Goal: Task Accomplishment & Management: Complete application form

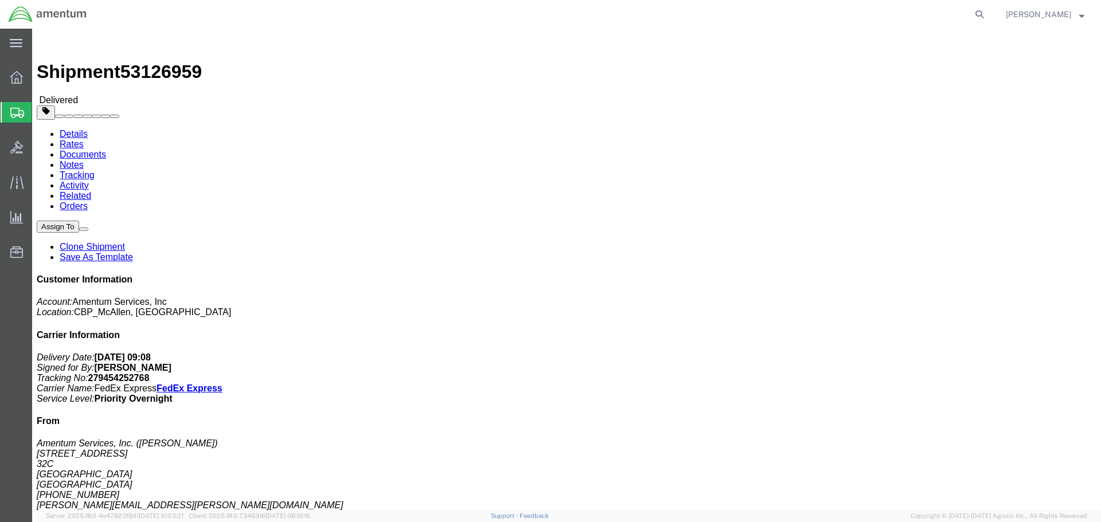
click at [0, 0] on span "Create Shipment" at bounding box center [0, 0] width 0 height 0
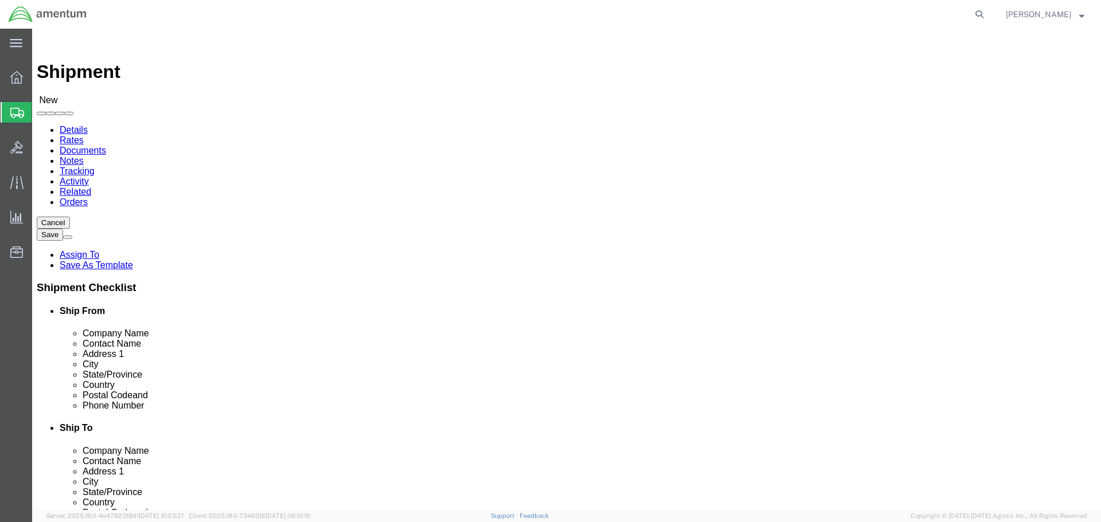
select select
select select "MYPROFILE"
select select "[GEOGRAPHIC_DATA]"
type input "ULV"
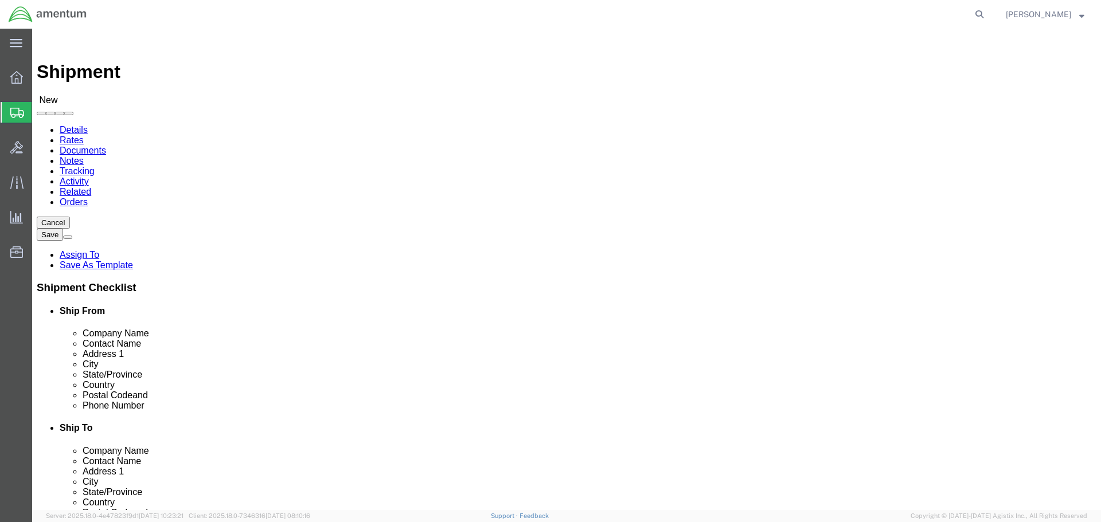
select select "49950"
select select "[GEOGRAPHIC_DATA]"
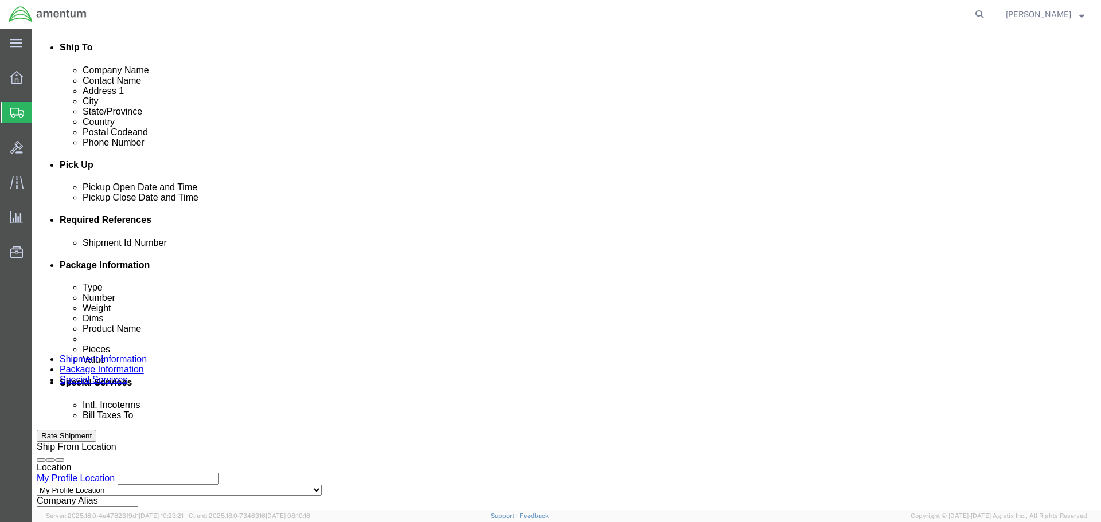
scroll to position [401, 0]
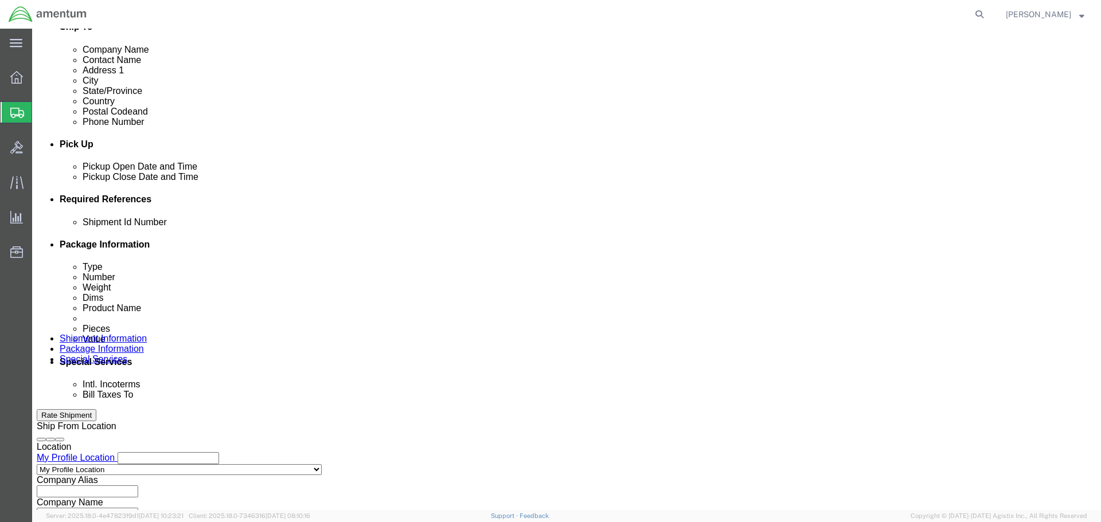
click div
click button "Apply"
click div
click button "Apply"
click input "text"
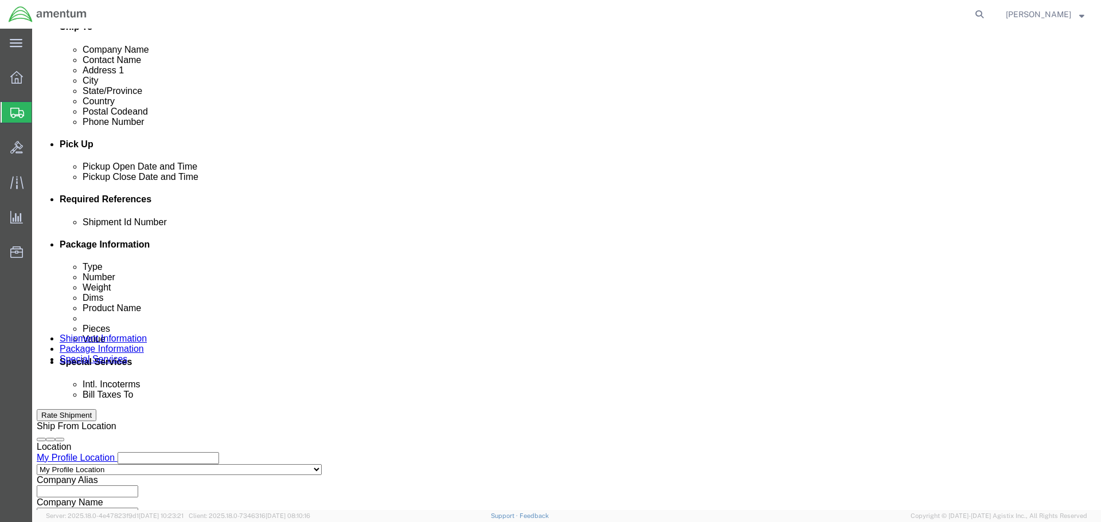
paste input "328271"
type input "328271"
click button "Add reference"
click select "Select Account Type Activity ID Airline Appointment Number ASN Batch Request # …"
select select "DEPT"
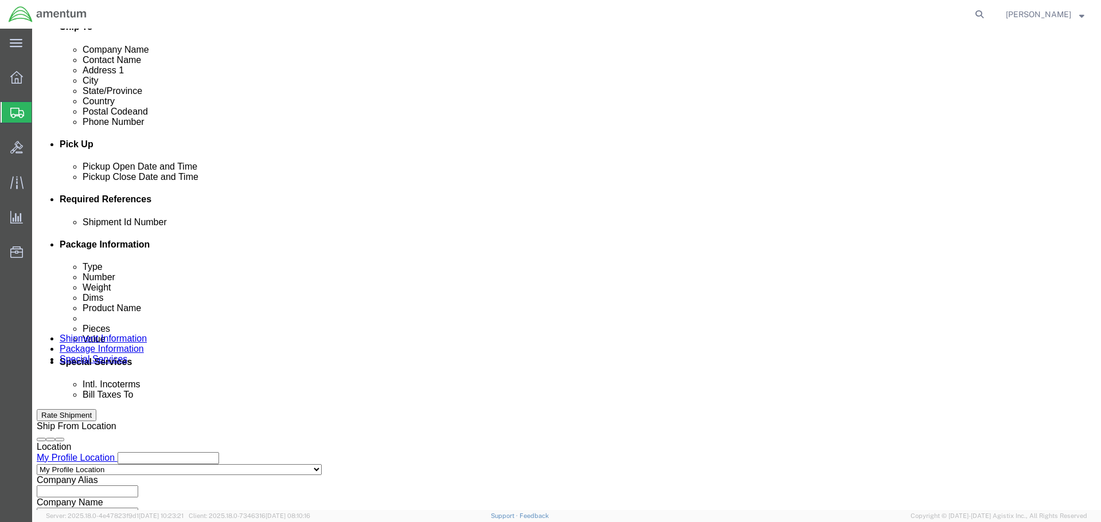
click select "Select Account Type Activity ID Airline Appointment Number ASN Batch Request # …"
click input "text"
paste input "328271"
type input "328271"
click button "Add reference"
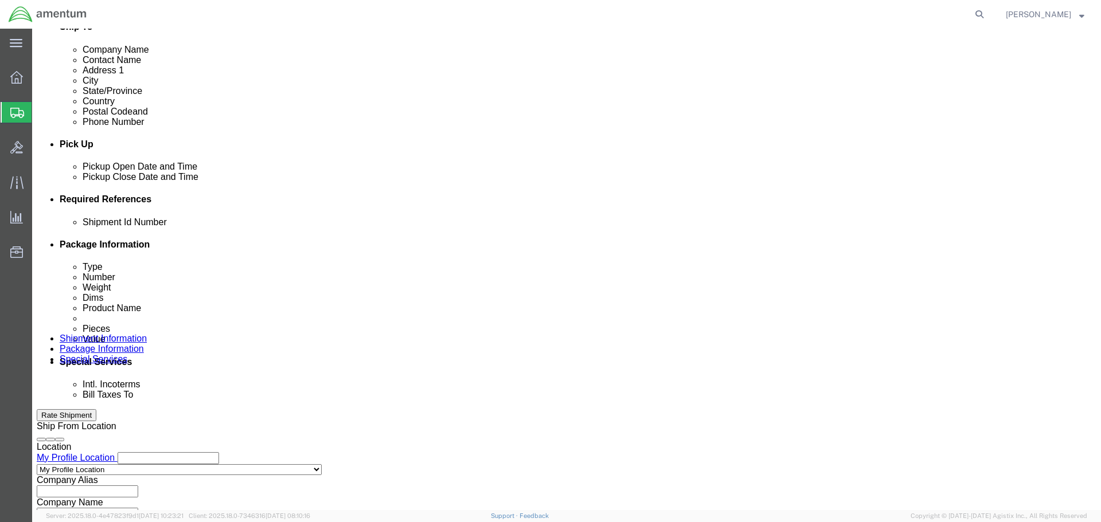
click select "Select Account Type Activity ID Airline Appointment Number ASN Batch Request # …"
select select "CUSTREF"
click select "Select Account Type Activity ID Airline Appointment Number ASN Batch Request # …"
click input "text"
paste input "328271"
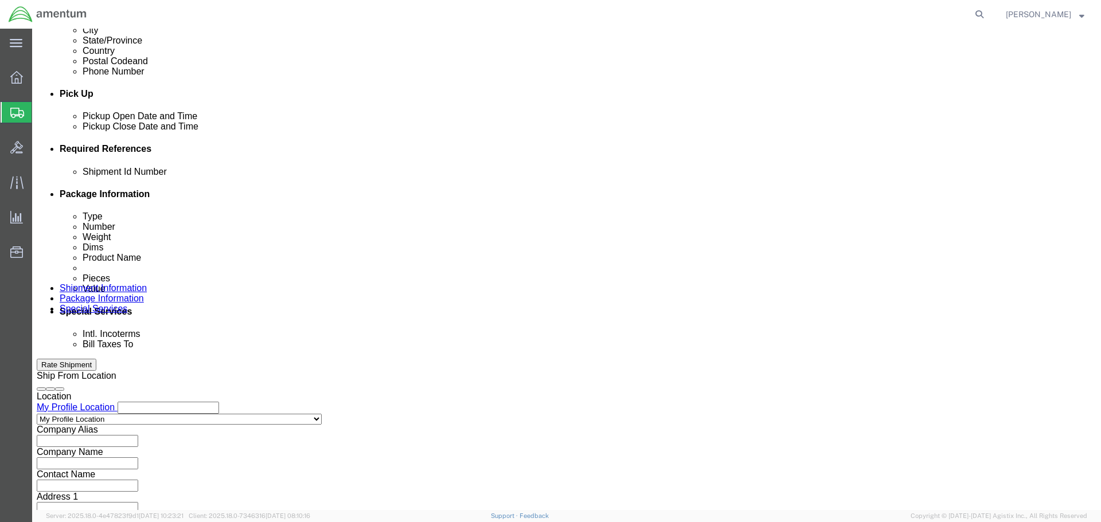
scroll to position [503, 0]
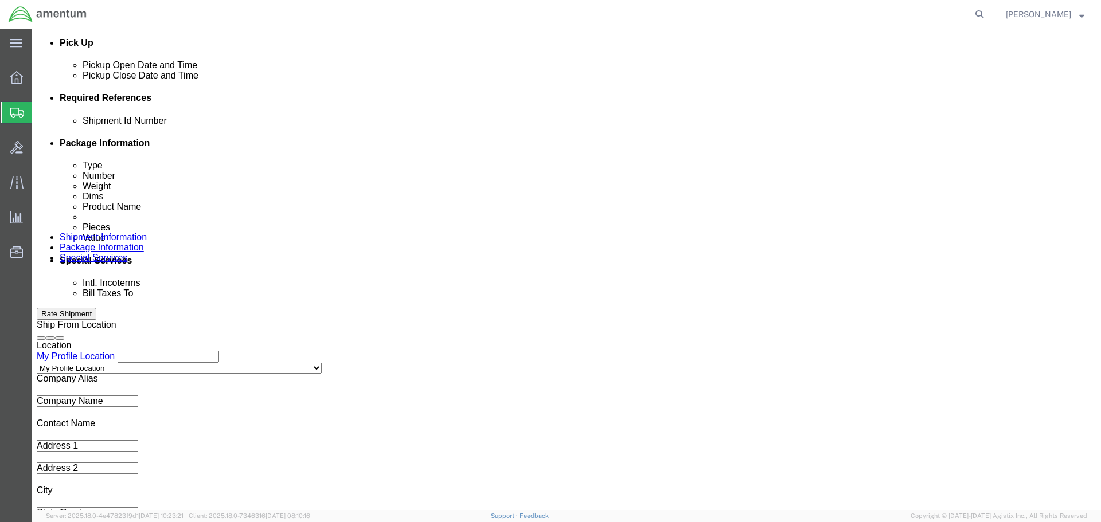
type input "328271"
click button "Continue"
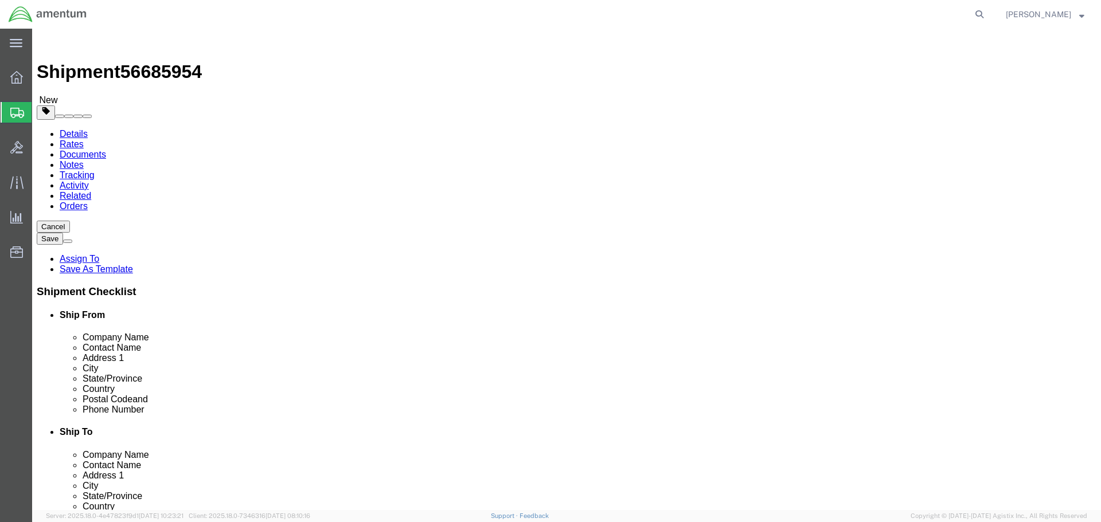
click select "Select BCK Boxes Bale(s) Basket(s) Bolt(s) Bottle(s) Buckets Bulk Bundle(s) Can…"
select select "ENV"
click select "Select BCK Boxes Bale(s) Basket(s) Bolt(s) Bottle(s) Buckets Bulk Bundle(s) Can…"
type input "9.50"
type input "12.50"
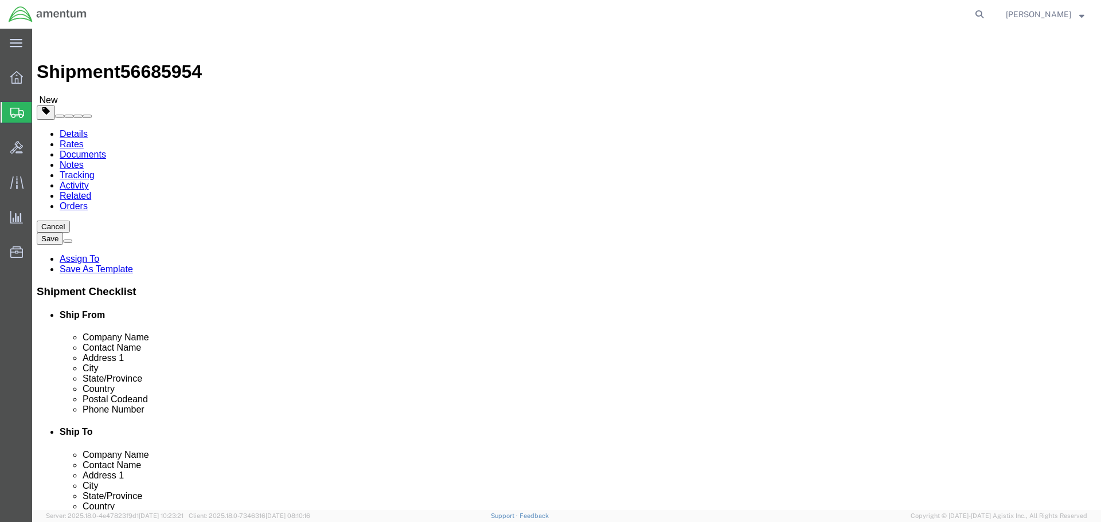
type input "0.25"
type input "1"
click span
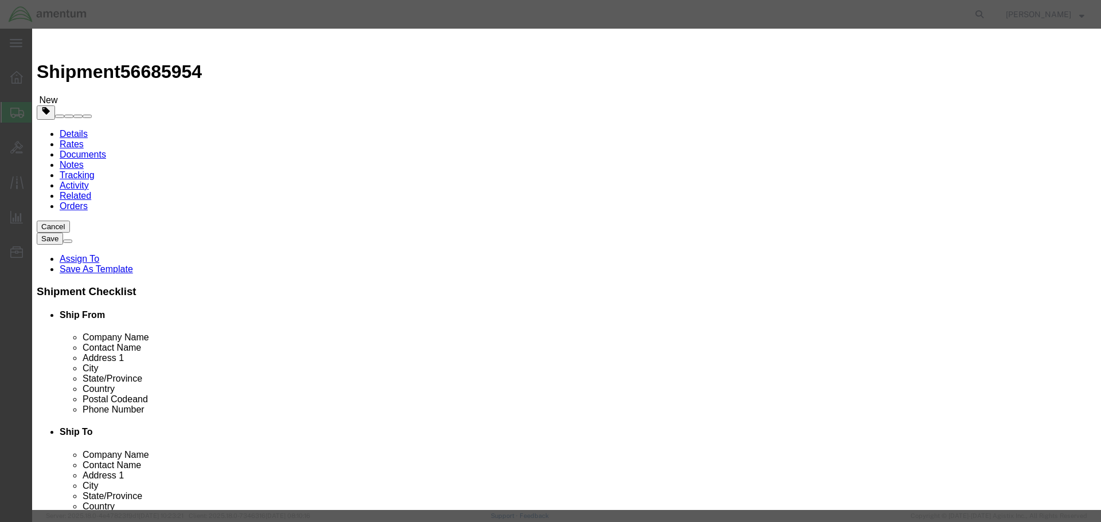
click input "text"
type input "O'RING"
type input "1"
type input "10"
click button "Save & Close"
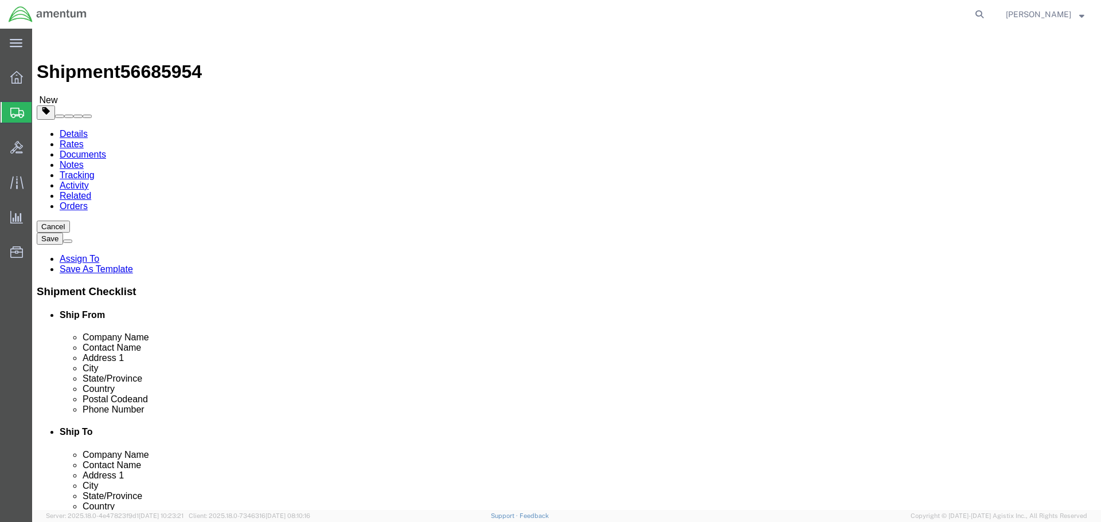
click button "Continue"
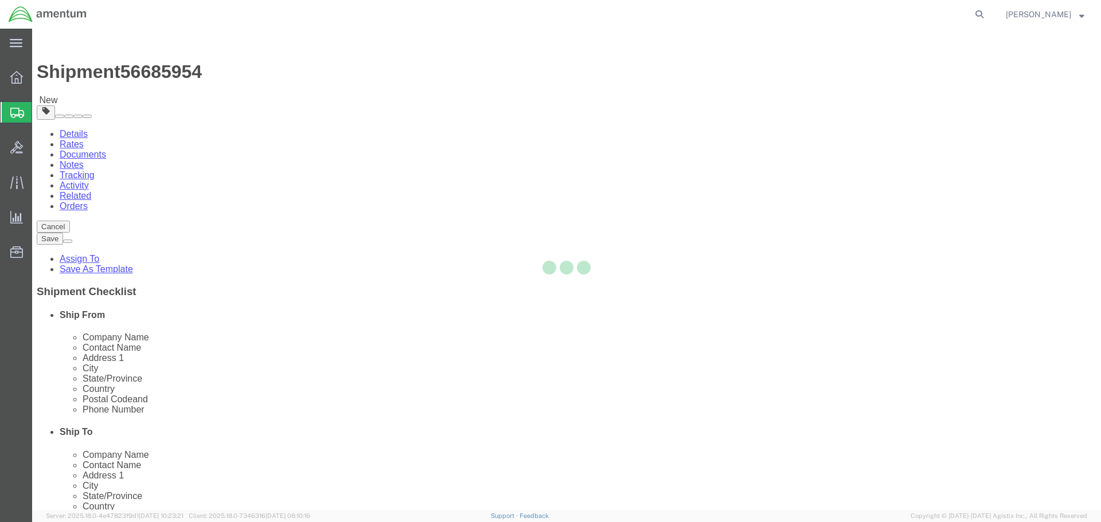
select select
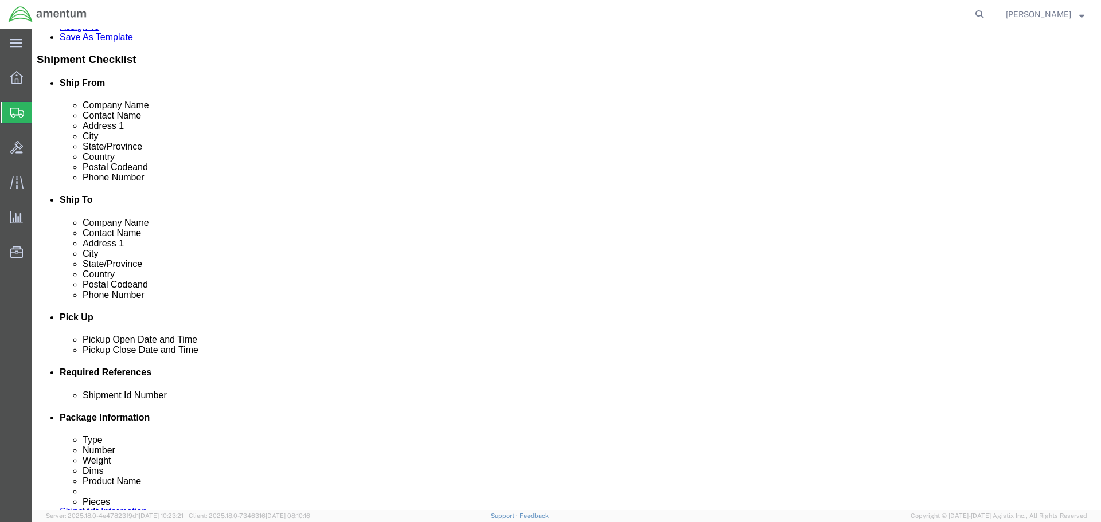
scroll to position [401, 0]
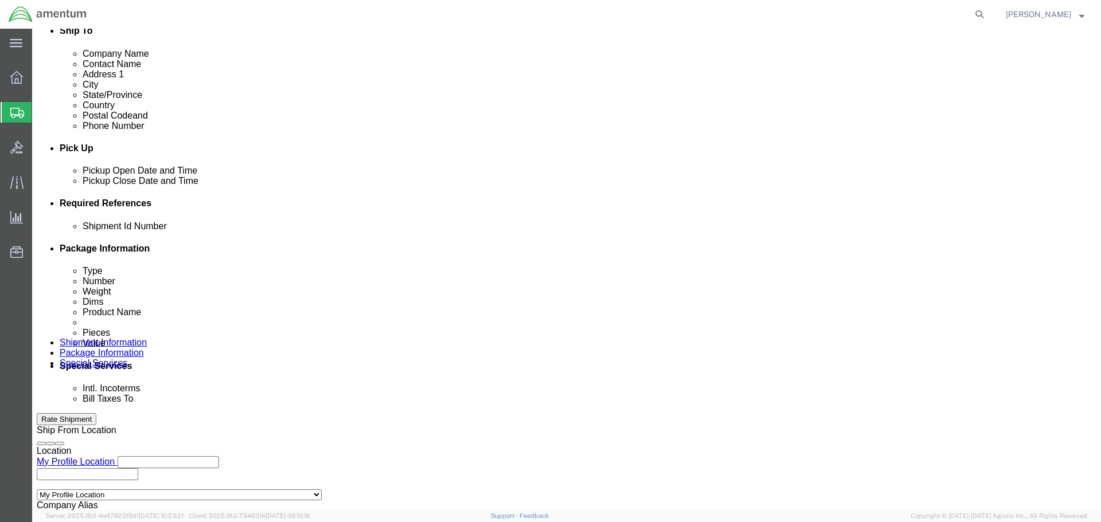
click select "Select Recipient Account Sender/Shipper Third Party Account"
select select "SHIP"
click select "Select Recipient Account Sender/Shipper Third Party Account"
click button "Rate Shipment"
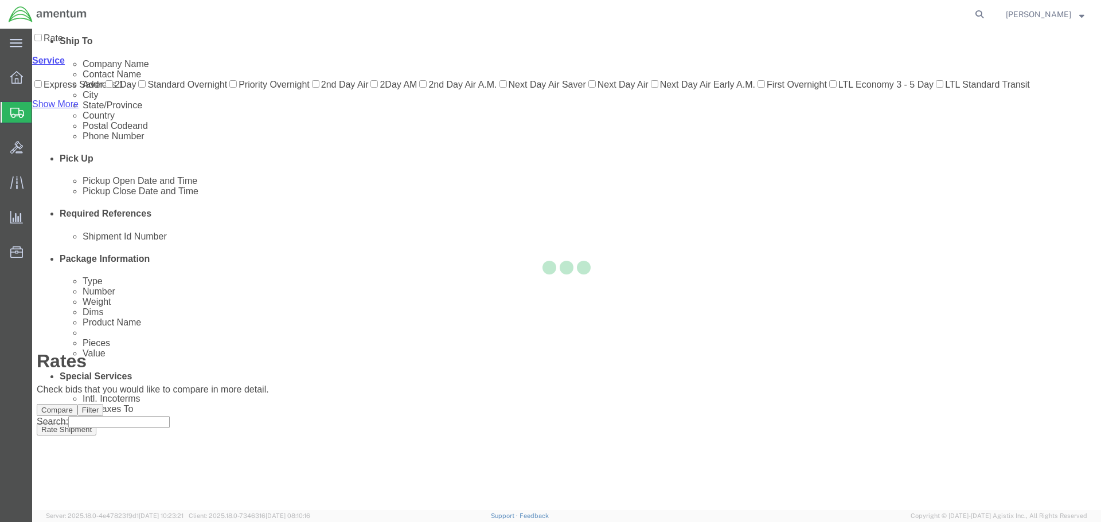
scroll to position [26, 0]
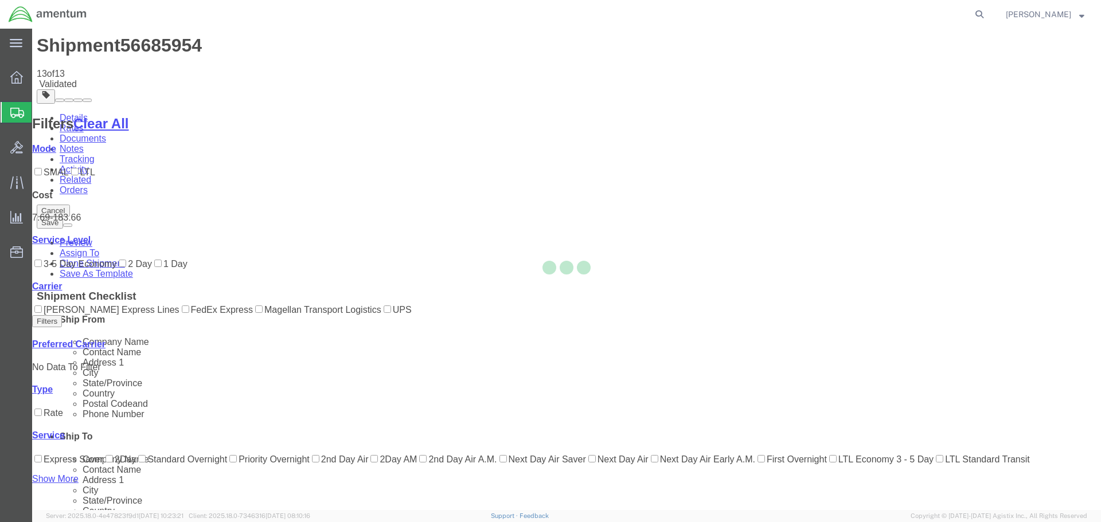
scroll to position [0, 0]
